Goal: Transaction & Acquisition: Subscribe to service/newsletter

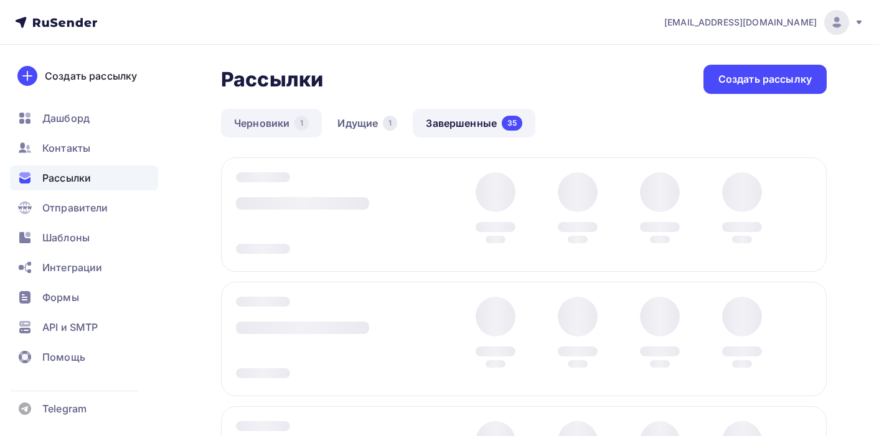
click at [266, 126] on link "Черновики 1" at bounding box center [271, 123] width 101 height 29
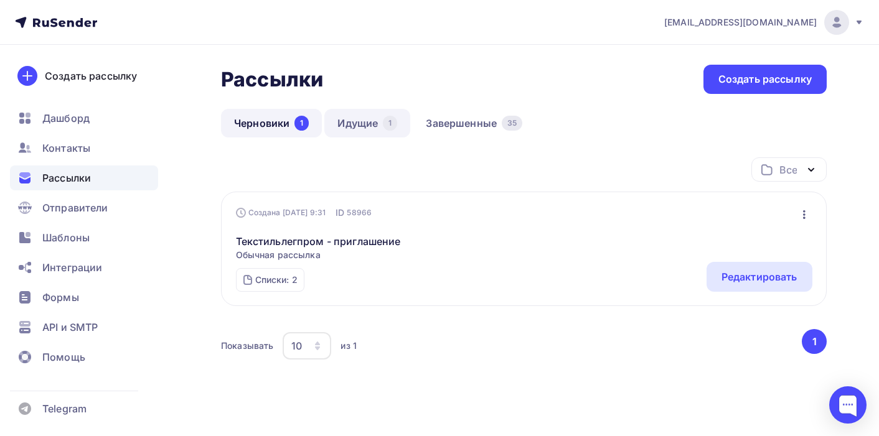
click at [362, 121] on link "Идущие 1" at bounding box center [367, 123] width 86 height 29
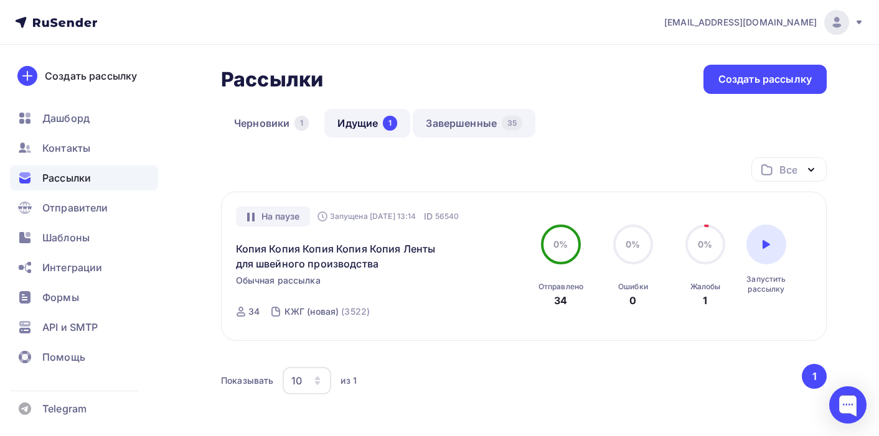
click at [461, 121] on link "Завершенные 35" at bounding box center [474, 123] width 123 height 29
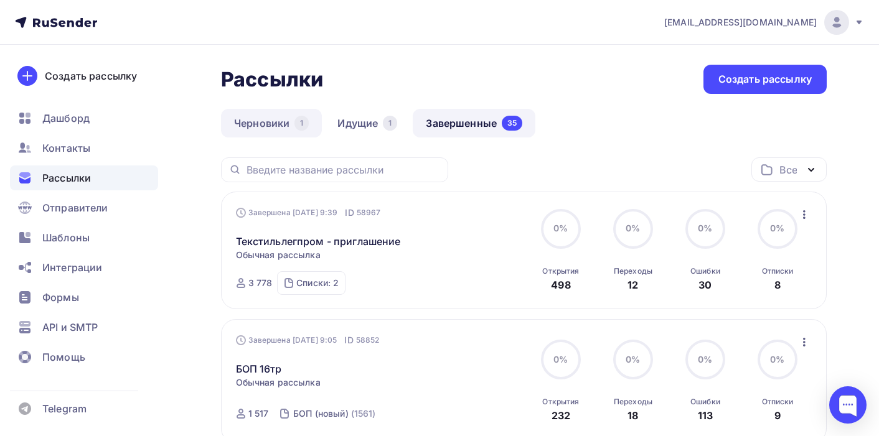
click at [256, 123] on link "Черновики 1" at bounding box center [271, 123] width 101 height 29
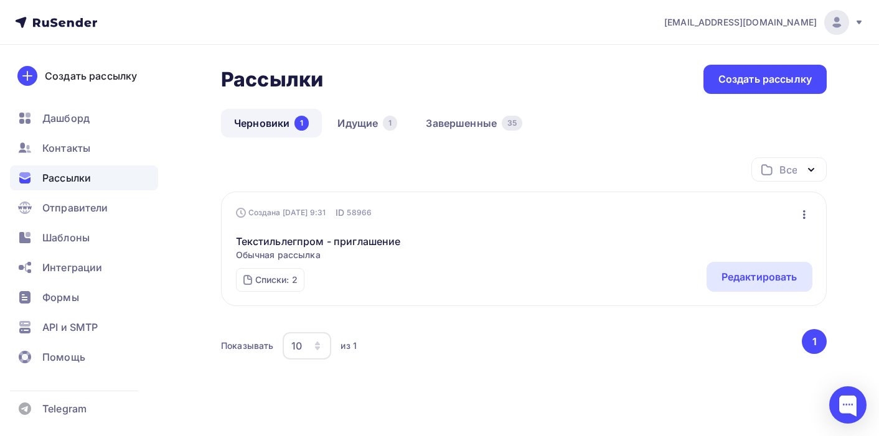
click at [806, 215] on icon "button" at bounding box center [804, 214] width 15 height 15
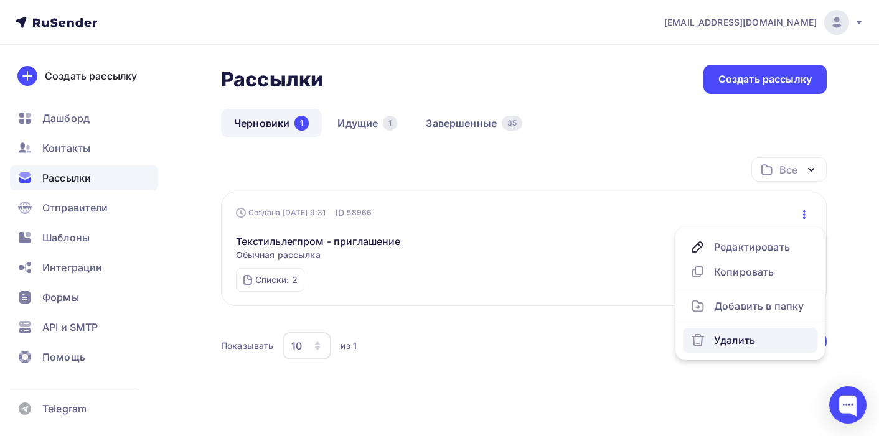
click at [738, 353] on link "Удалить" at bounding box center [750, 340] width 134 height 25
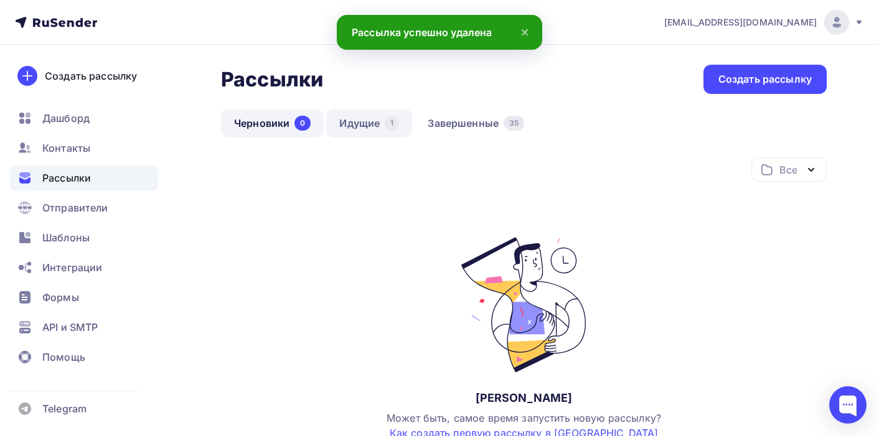
click at [350, 129] on link "Идущие 1" at bounding box center [369, 123] width 86 height 29
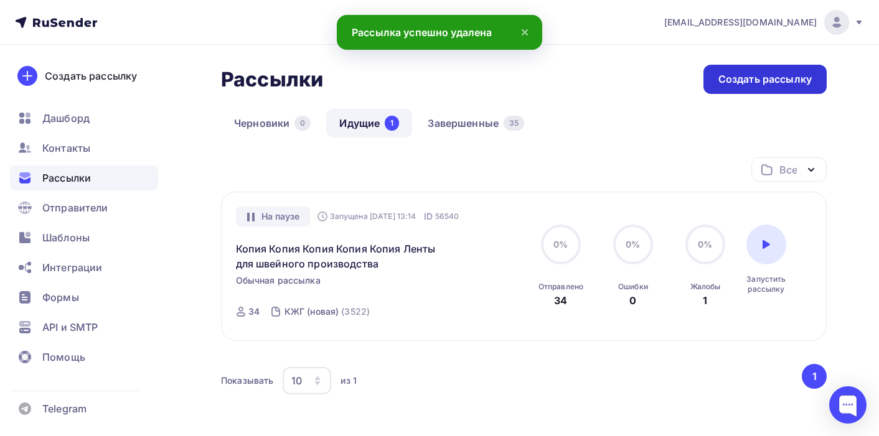
click at [746, 72] on div "Создать рассылку" at bounding box center [764, 79] width 123 height 29
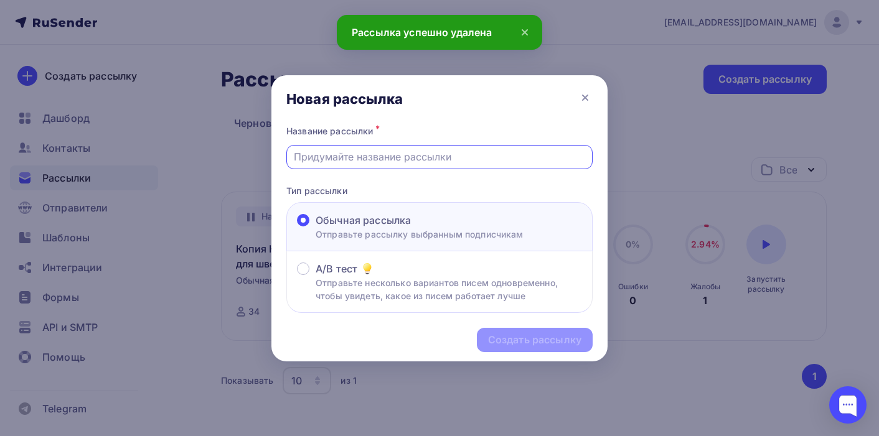
click at [431, 159] on input "text" at bounding box center [440, 156] width 292 height 15
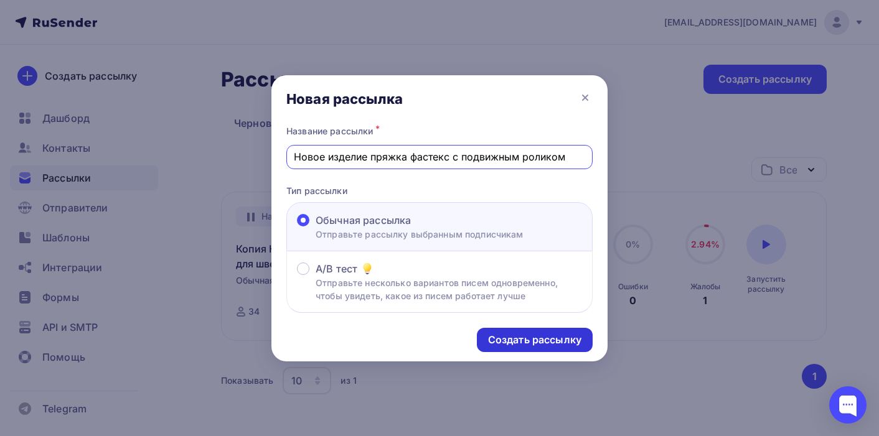
type input "Новое изделие пряжка фастекс с подвижным роликом"
click at [510, 337] on div "Создать рассылку" at bounding box center [534, 340] width 93 height 14
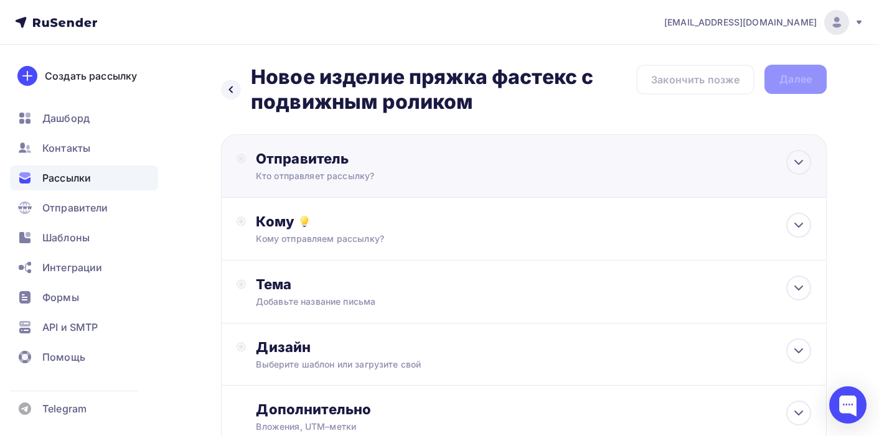
click at [517, 174] on div "Отправитель Кто отправляет рассылку? Email * aasuhoruk@yandex.ru info@zavod-tru…" at bounding box center [391, 166] width 270 height 32
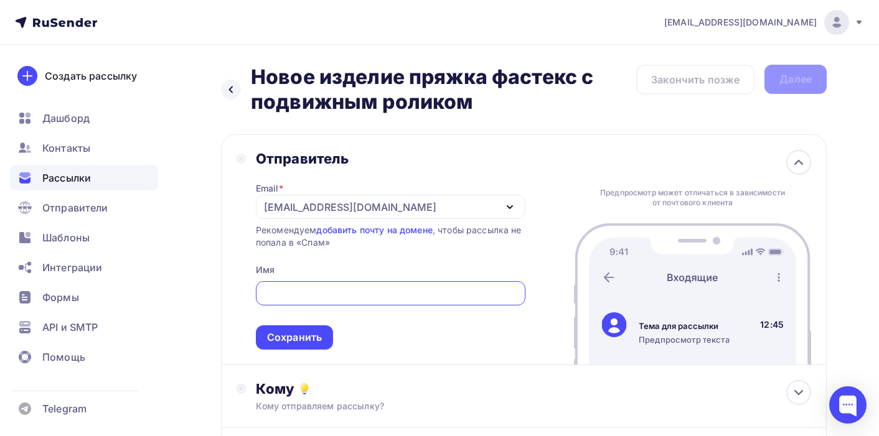
click at [441, 205] on div "[EMAIL_ADDRESS][DOMAIN_NAME]" at bounding box center [391, 207] width 270 height 24
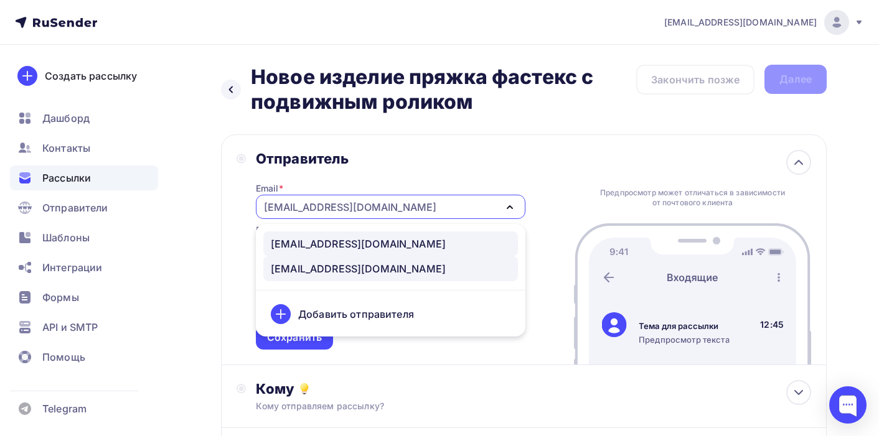
click at [432, 236] on link "info@zavod-trud.store" at bounding box center [390, 244] width 255 height 25
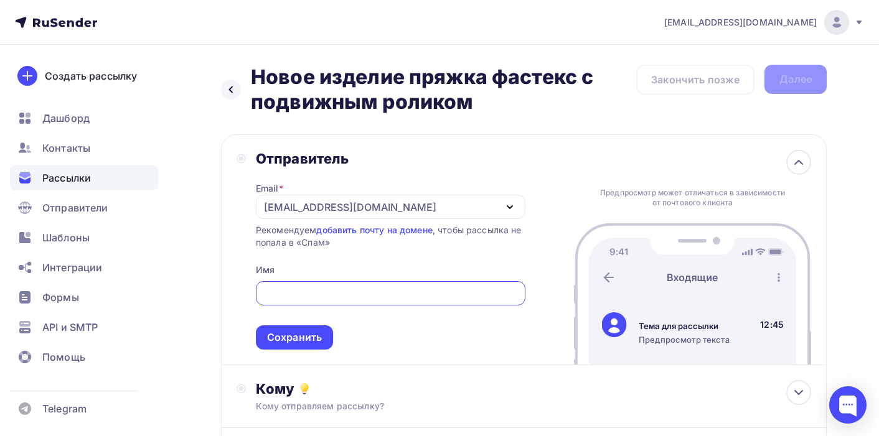
click at [389, 296] on input "text" at bounding box center [390, 293] width 255 height 15
type input "Завод Труд"
click at [312, 331] on div "Сохранить" at bounding box center [294, 338] width 77 height 24
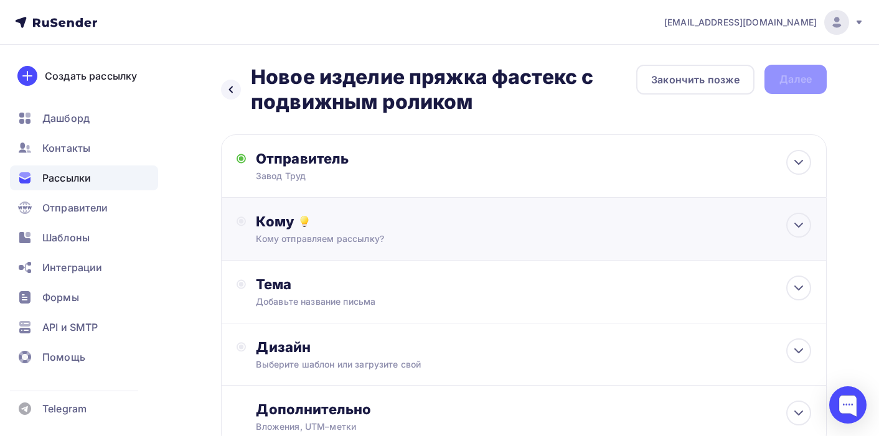
click at [378, 235] on div "Кому отправляем рассылку?" at bounding box center [505, 239] width 499 height 12
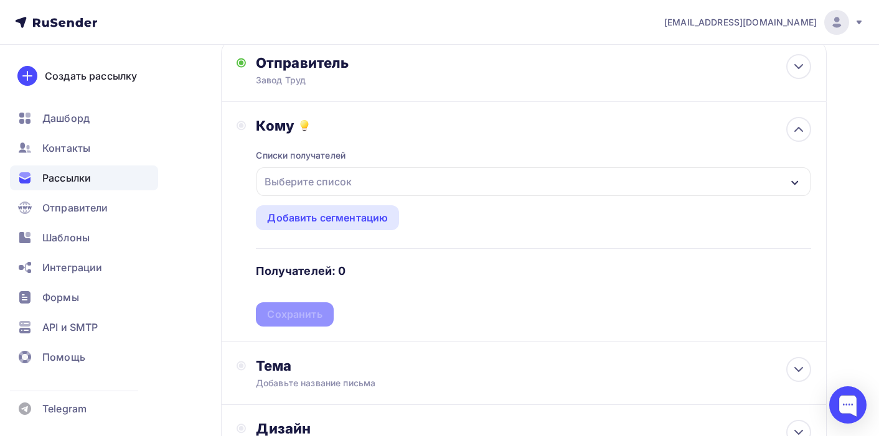
click at [409, 177] on div "Выберите список" at bounding box center [533, 181] width 554 height 29
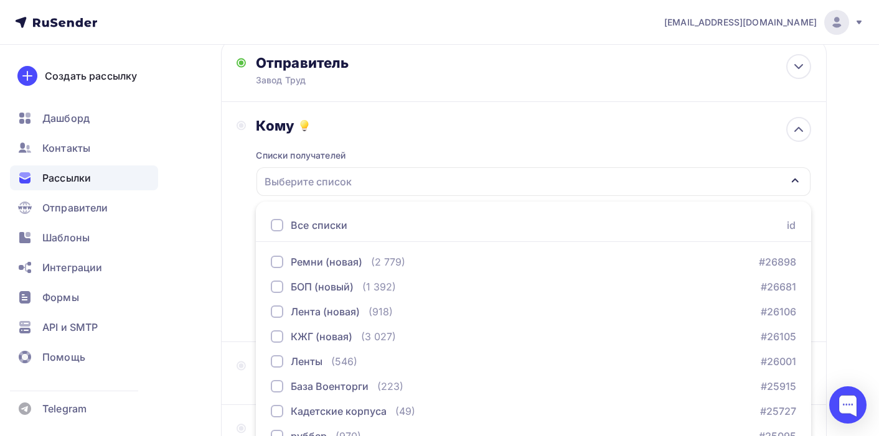
scroll to position [184, 0]
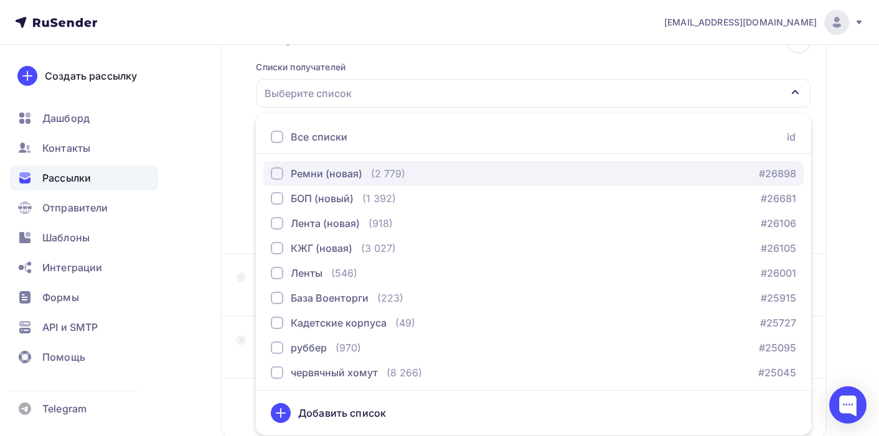
click at [279, 173] on div "button" at bounding box center [277, 173] width 12 height 12
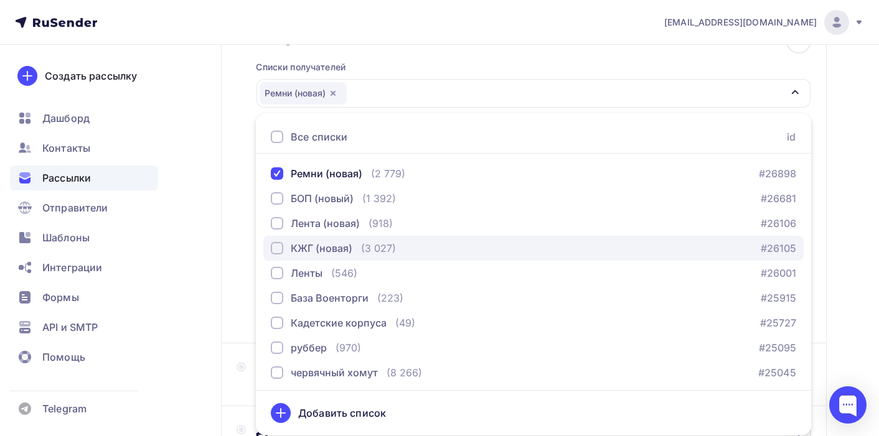
click at [276, 248] on div "button" at bounding box center [277, 248] width 12 height 12
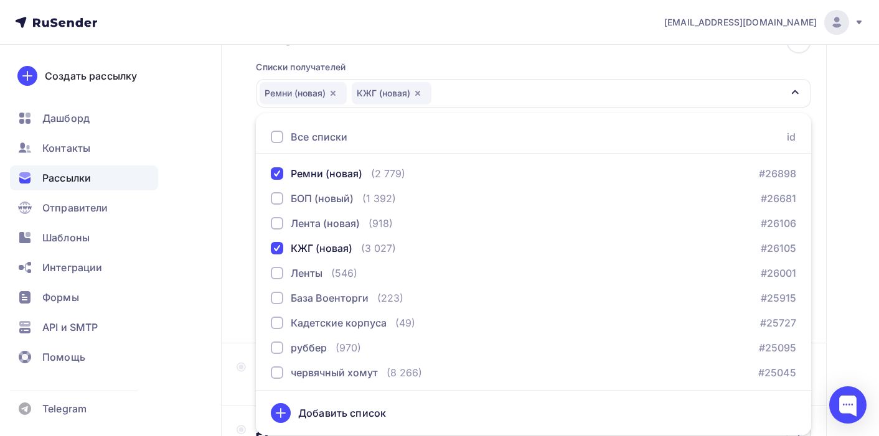
click at [243, 232] on div "Кому Списки получателей Ремни (новая) КЖГ (новая) Все списки id Ремни (новая) (…" at bounding box center [524, 178] width 575 height 299
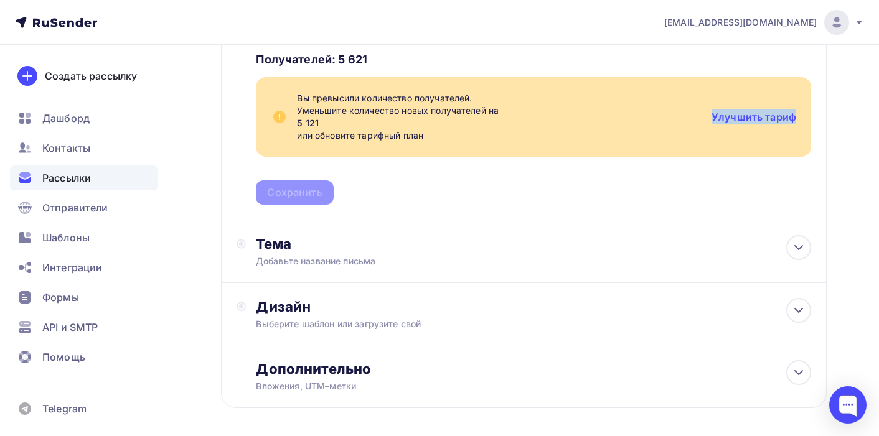
scroll to position [309, 0]
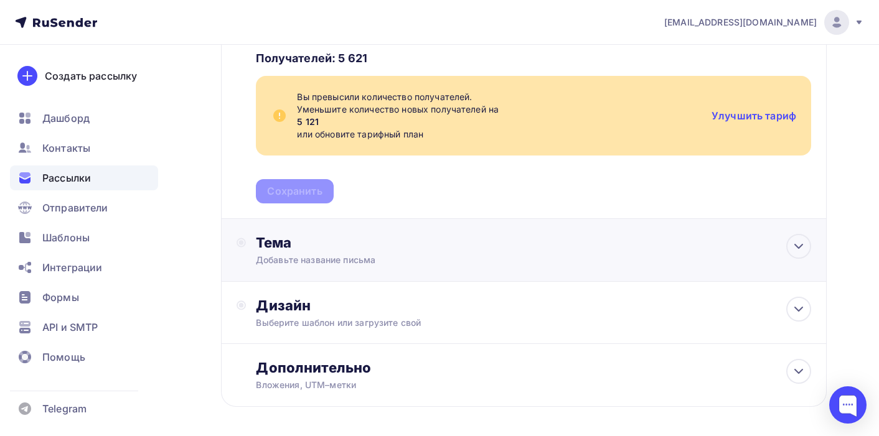
click at [497, 272] on div "Тема Добавьте название письма Тема * Рекомендуем использовать не более 150 симв…" at bounding box center [524, 250] width 606 height 63
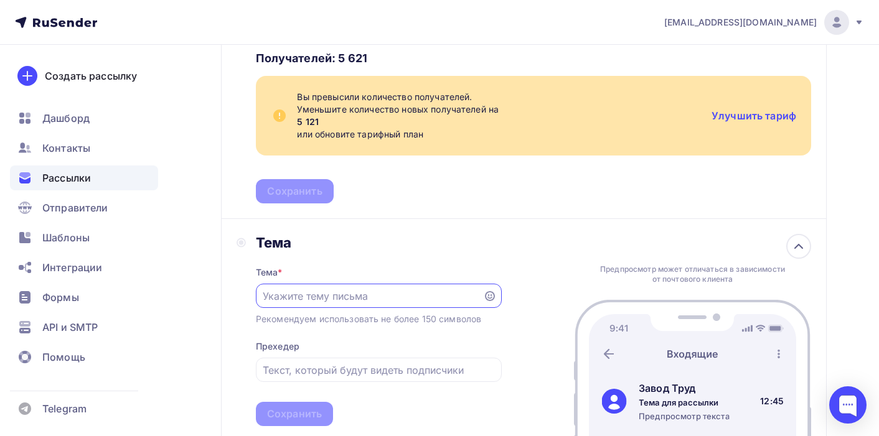
scroll to position [0, 0]
click at [421, 300] on input "text" at bounding box center [369, 296] width 213 height 15
type input "Новое изделие"
click at [392, 378] on input "text" at bounding box center [379, 370] width 232 height 15
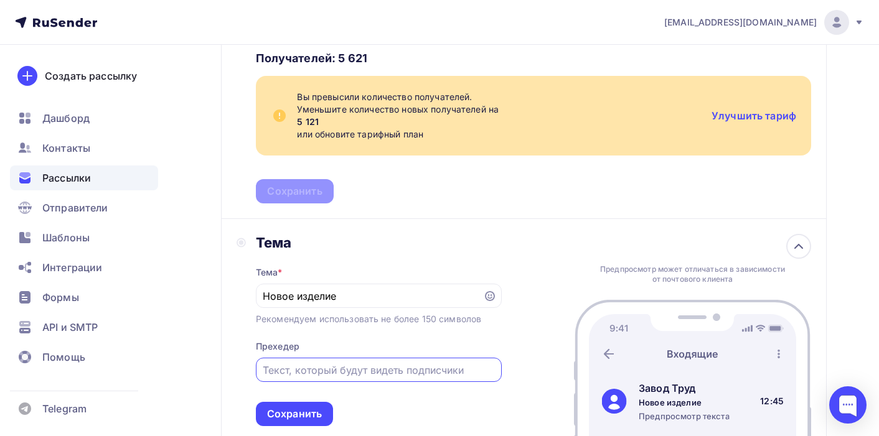
type input "[PERSON_NAME]"
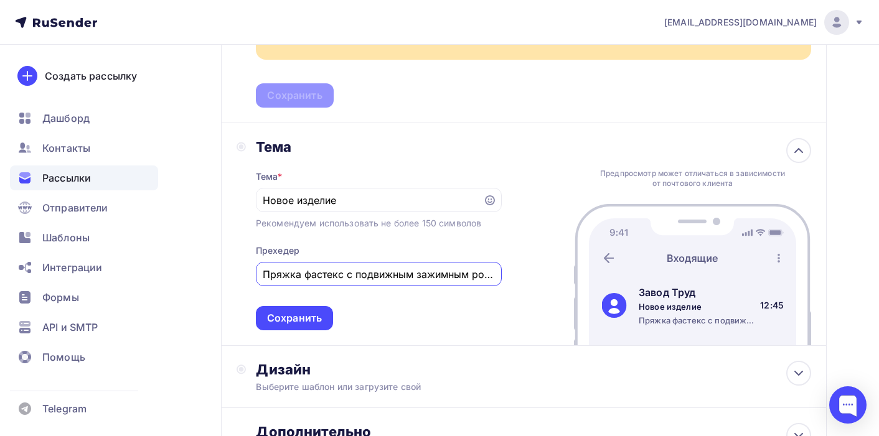
scroll to position [413, 0]
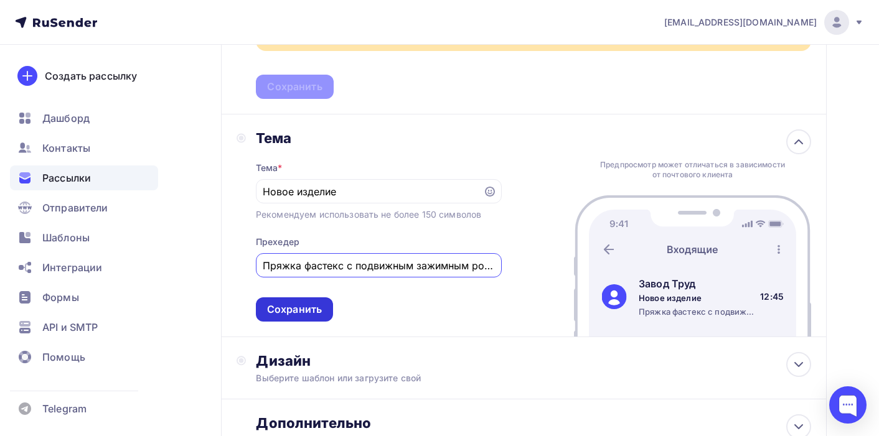
type input "Пряжка фастекс с подвижным зажимным роликом"
click at [313, 317] on div "Сохранить" at bounding box center [294, 310] width 55 height 14
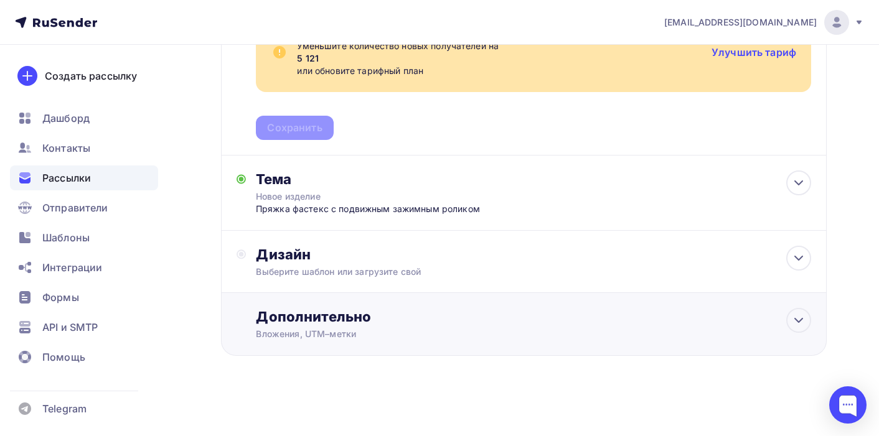
click at [354, 311] on div "Дополнительно" at bounding box center [533, 316] width 555 height 17
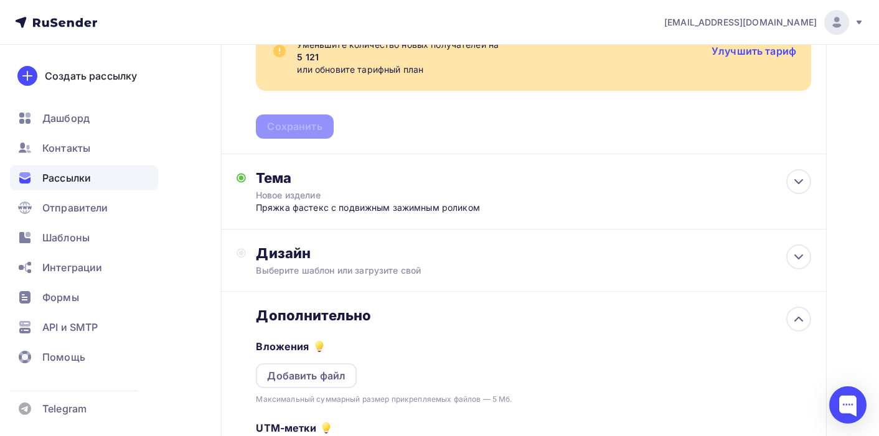
scroll to position [0, 0]
click at [802, 315] on icon at bounding box center [798, 319] width 15 height 15
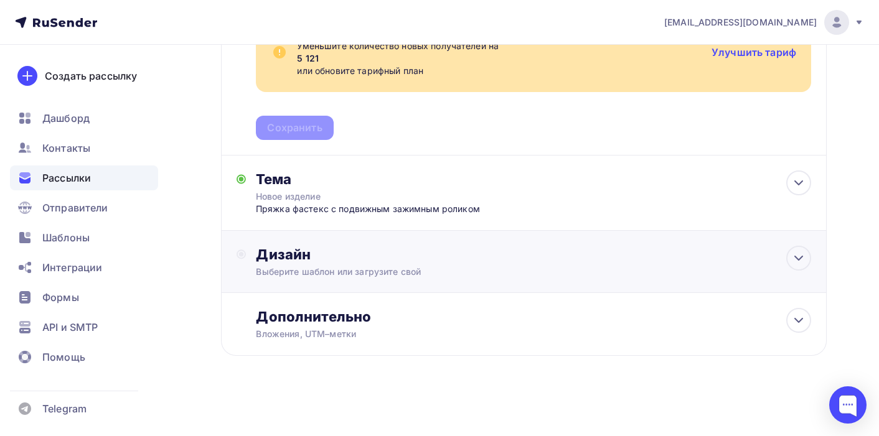
click at [786, 266] on div "Дизайн Выберите шаблон или загрузите свой" at bounding box center [533, 262] width 555 height 32
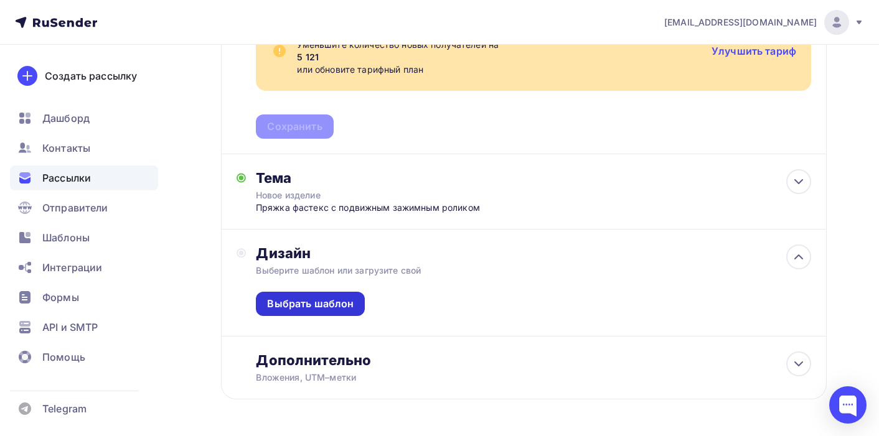
click at [331, 301] on div "Выбрать шаблон" at bounding box center [310, 304] width 87 height 14
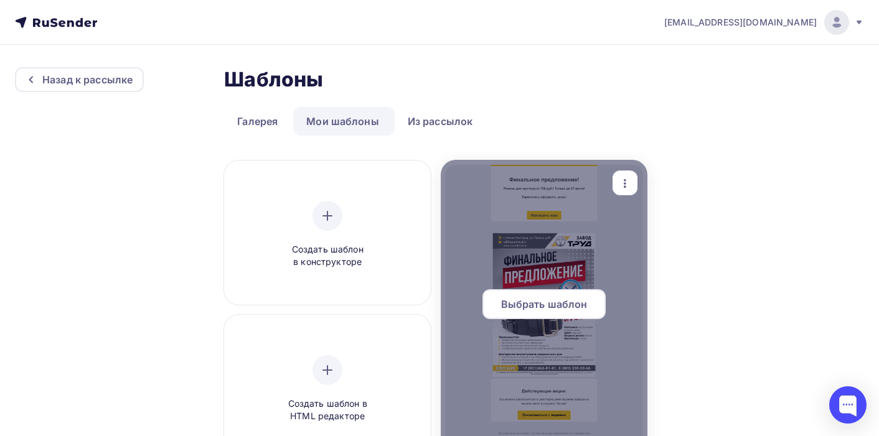
click at [529, 303] on span "Выбрать шаблон" at bounding box center [544, 304] width 87 height 15
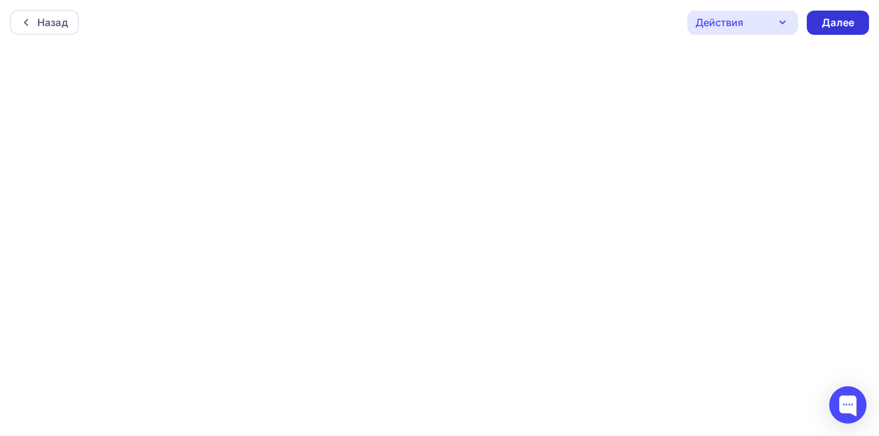
click at [841, 18] on div "Далее" at bounding box center [838, 23] width 32 height 14
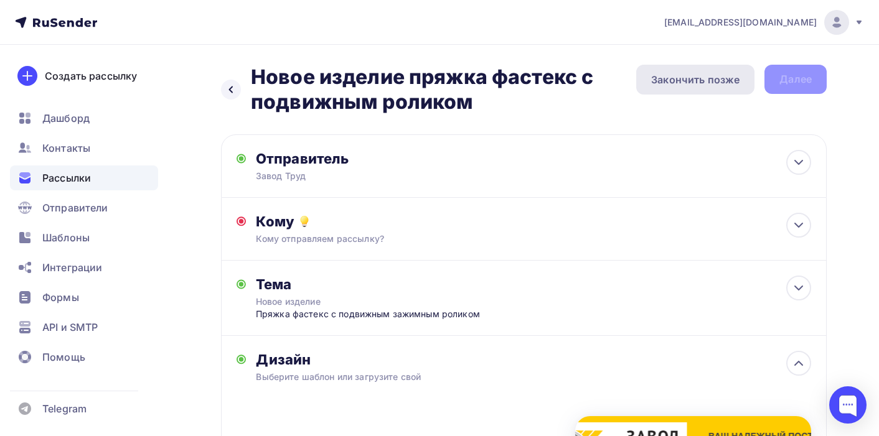
click at [719, 78] on div "Закончить позже" at bounding box center [695, 79] width 88 height 15
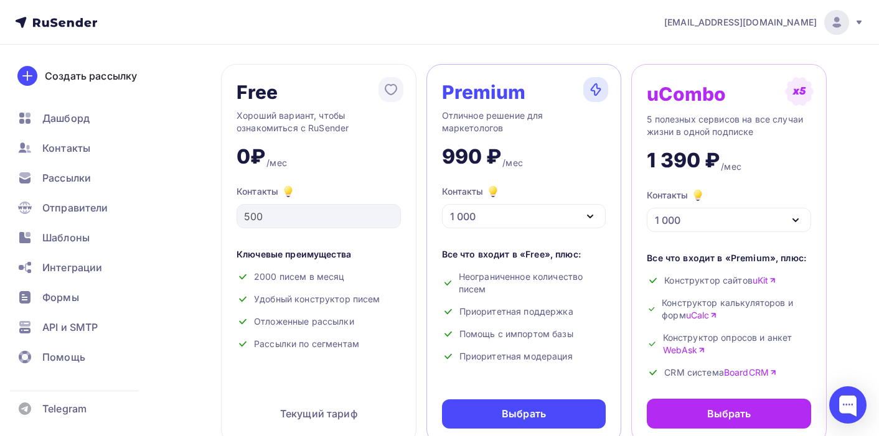
scroll to position [56, 0]
click at [794, 221] on icon "button" at bounding box center [795, 221] width 15 height 15
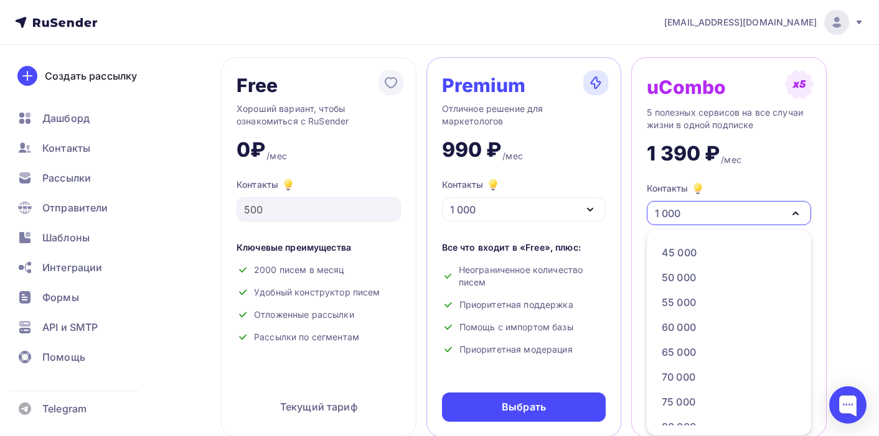
scroll to position [352, 0]
click at [730, 322] on div "60 000" at bounding box center [728, 324] width 133 height 15
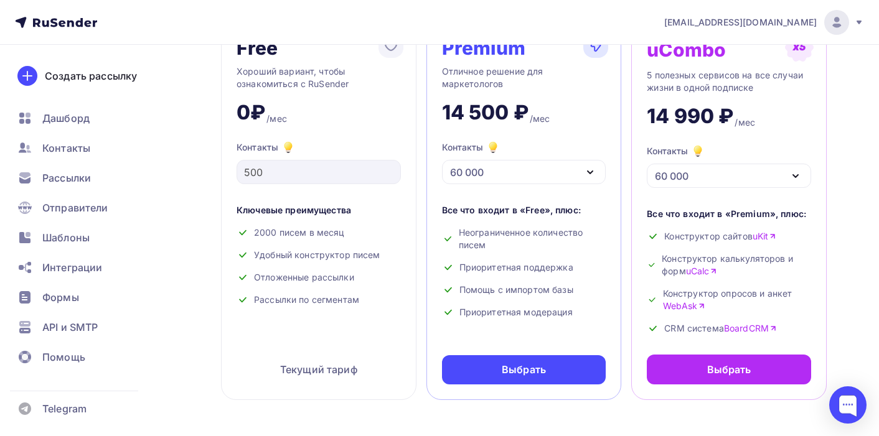
scroll to position [101, 0]
click at [593, 169] on icon "button" at bounding box center [590, 171] width 15 height 15
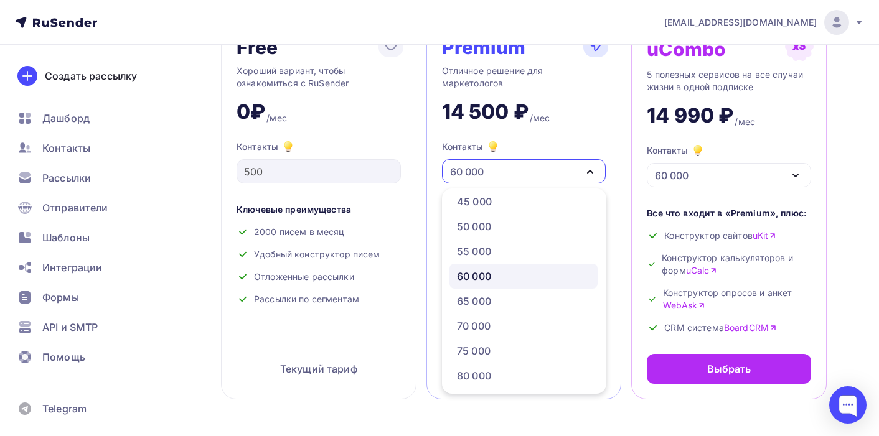
scroll to position [369, 0]
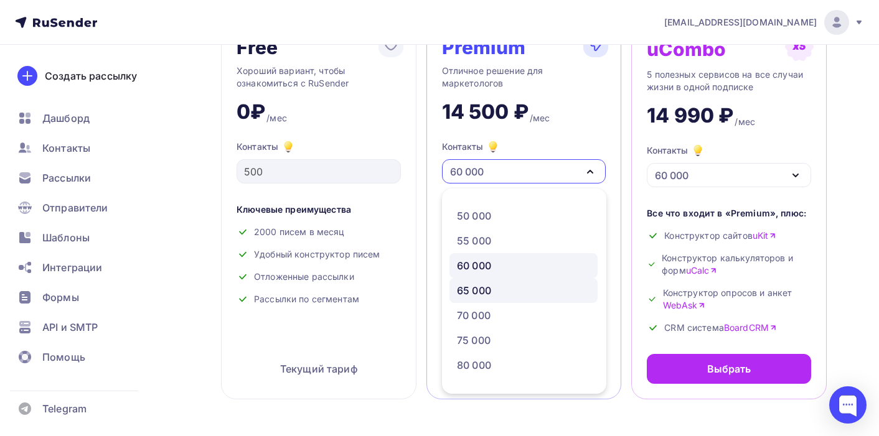
click at [535, 288] on div "65 000" at bounding box center [523, 290] width 133 height 15
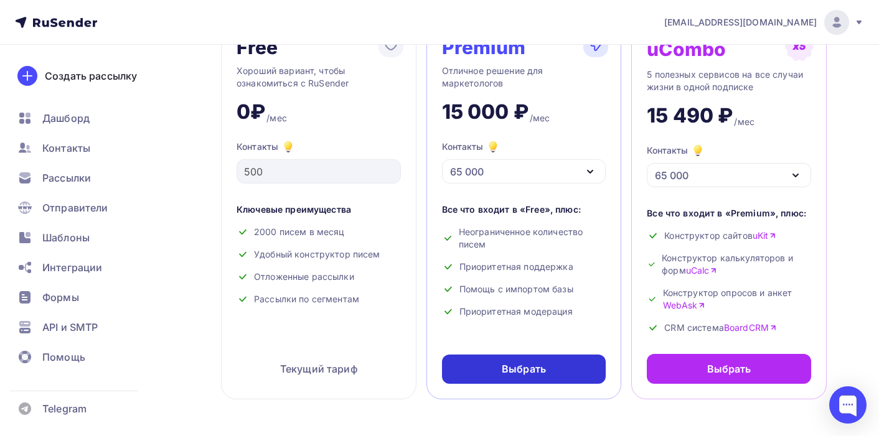
click at [532, 375] on div "Выбрать" at bounding box center [524, 369] width 44 height 14
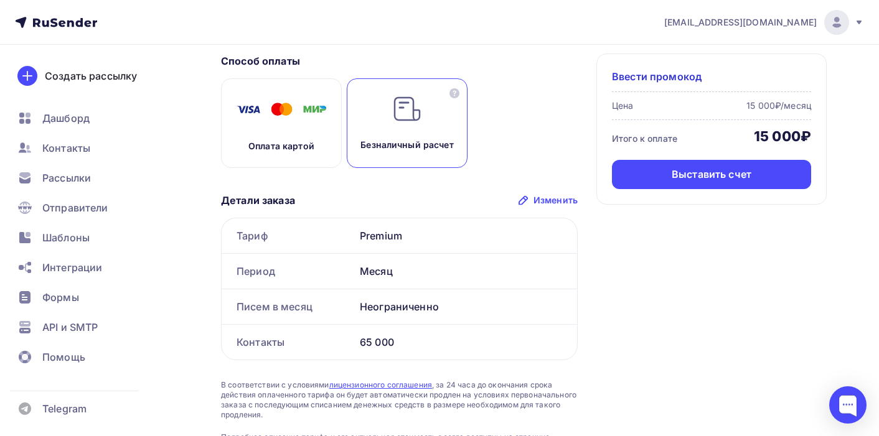
scroll to position [56, 0]
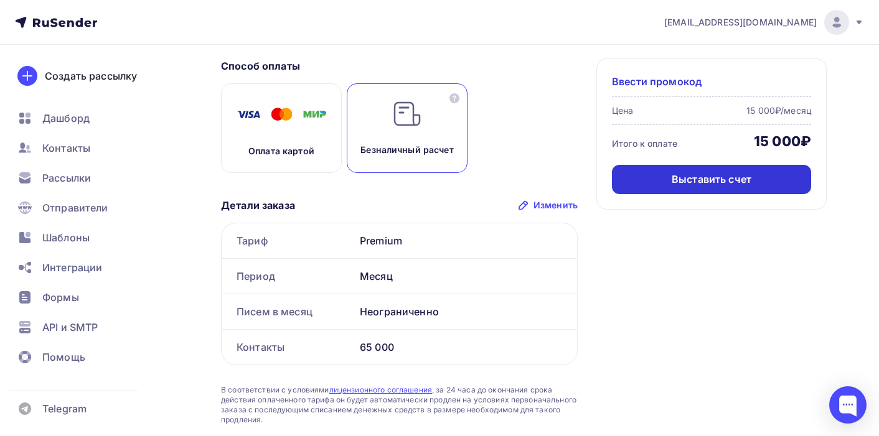
click at [746, 174] on div "Выставить счет" at bounding box center [712, 179] width 80 height 14
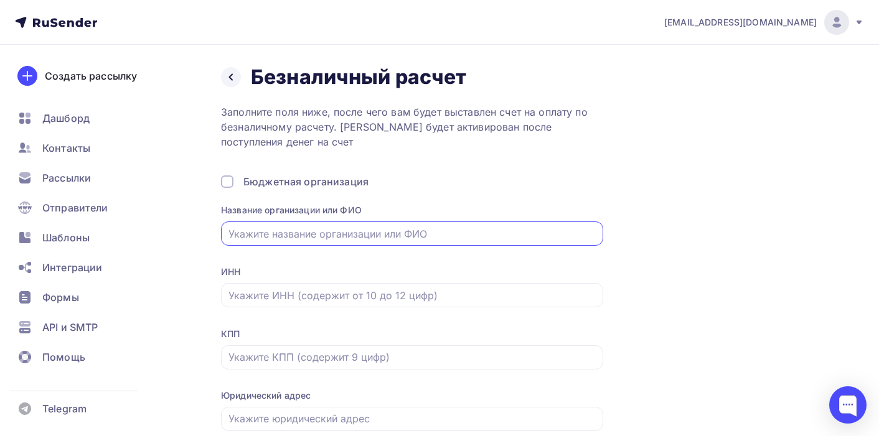
click at [259, 237] on input "text" at bounding box center [412, 234] width 368 height 15
type input "АО "Завод Труд""
click at [266, 301] on input "text" at bounding box center [412, 295] width 368 height 15
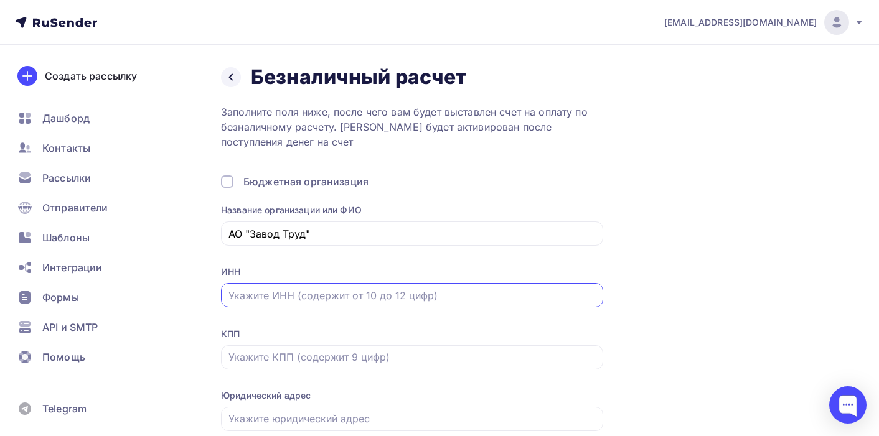
paste input "5261005718"
type input "5261005718"
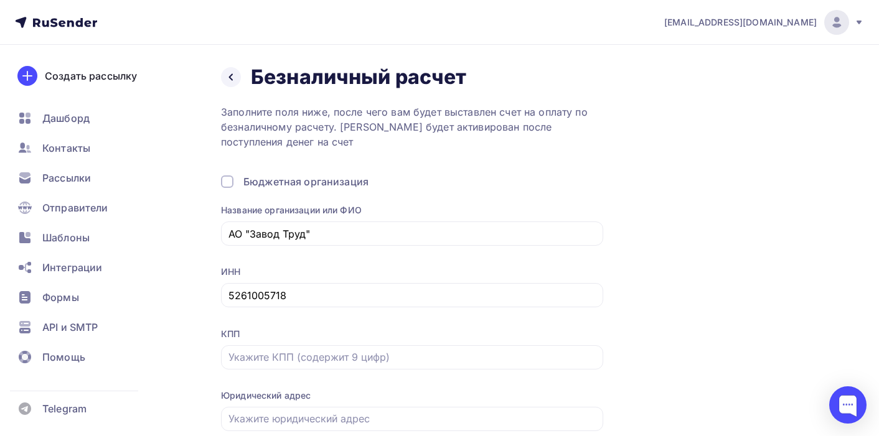
click at [473, 316] on div "ИНН 5261005718" at bounding box center [412, 295] width 382 height 58
click at [482, 331] on div "КПП" at bounding box center [412, 334] width 382 height 12
click at [308, 359] on input "text" at bounding box center [412, 357] width 368 height 15
paste input "526101001"
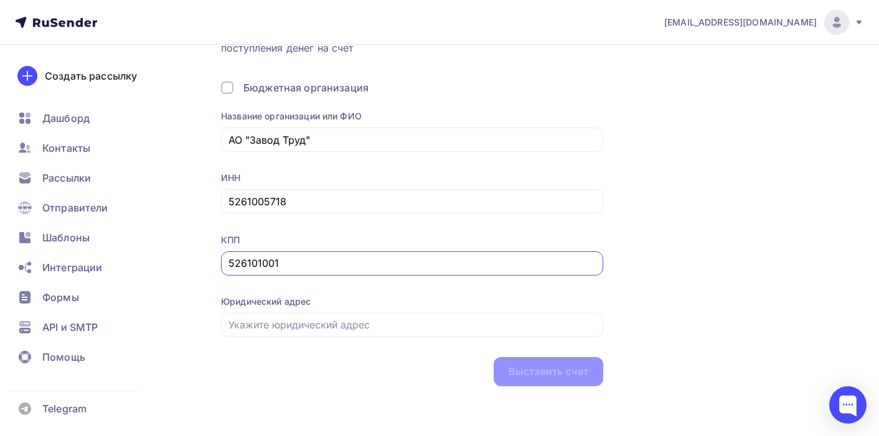
scroll to position [96, 0]
type input "526101001"
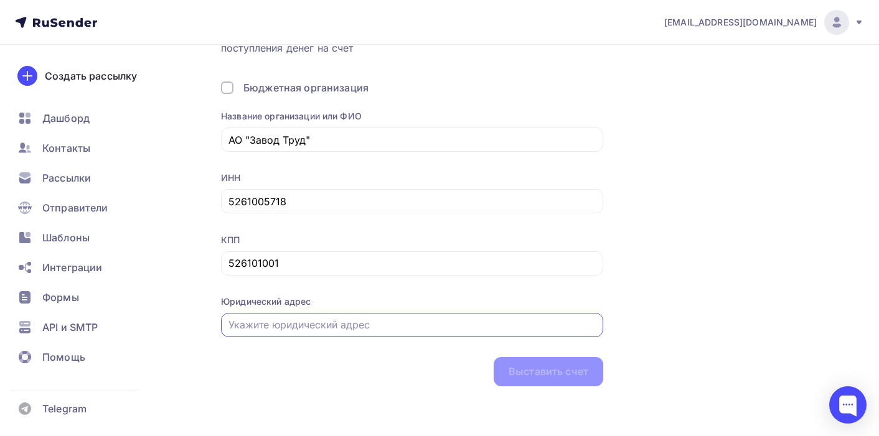
paste input "603950, г. [STREET_ADDRESS]."
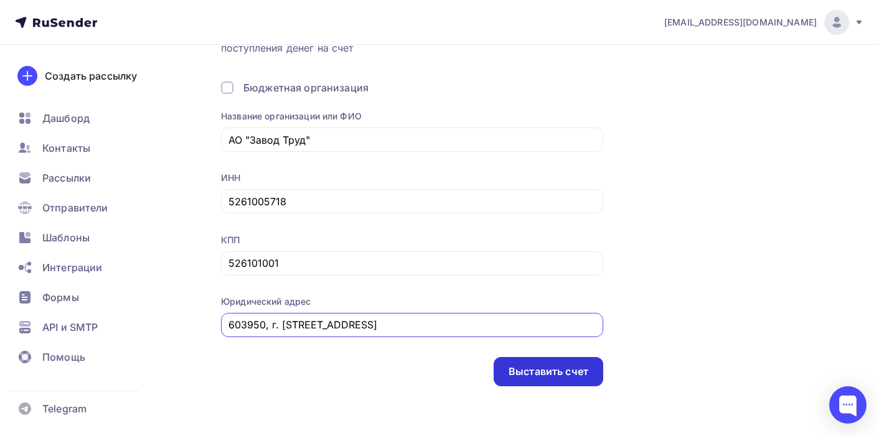
type input "603950, г. [STREET_ADDRESS]"
click at [586, 370] on div "Выставить счет" at bounding box center [549, 372] width 80 height 14
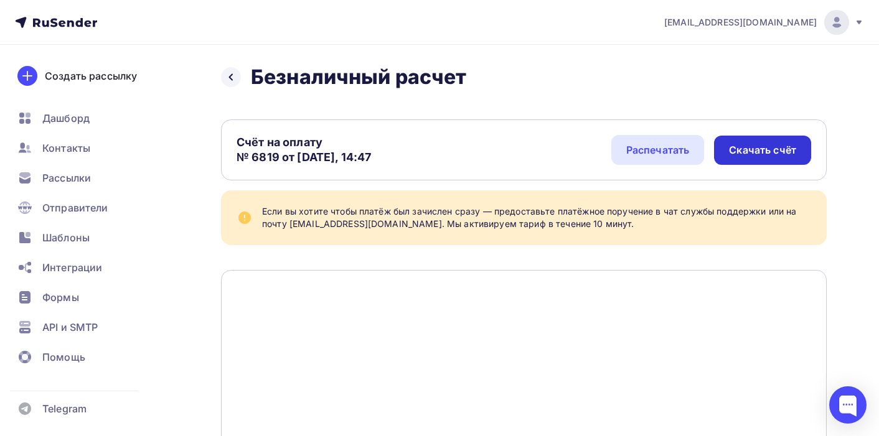
click at [764, 148] on div "Скачать счёт" at bounding box center [762, 150] width 67 height 14
